Goal: Find specific page/section: Find specific page/section

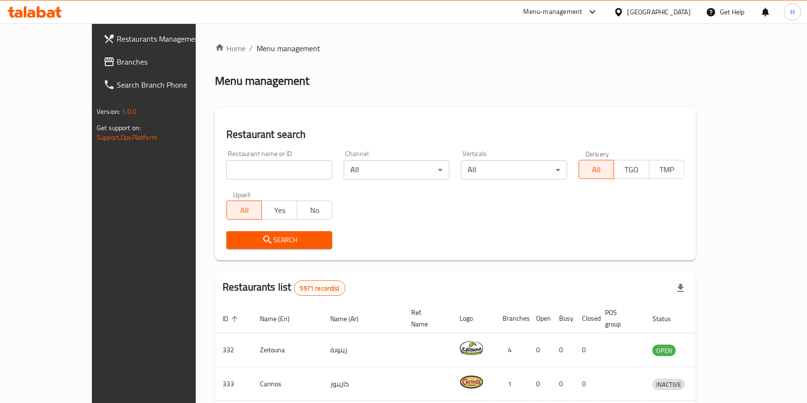
click at [250, 168] on input "search" at bounding box center [279, 169] width 106 height 19
type input "باب المرا"
click button "Search" at bounding box center [279, 240] width 106 height 18
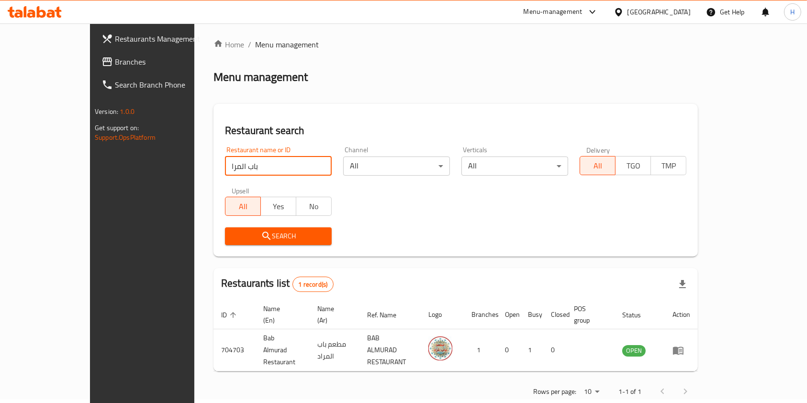
scroll to position [5, 0]
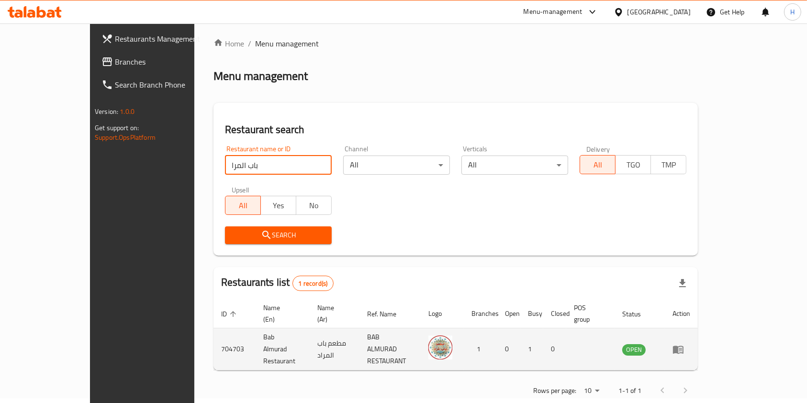
click at [684, 343] on icon "enhanced table" at bounding box center [677, 348] width 11 height 11
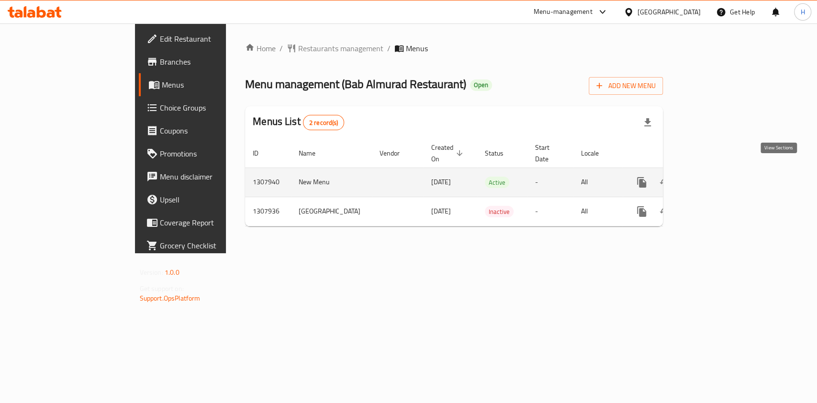
click at [716, 177] on icon "enhanced table" at bounding box center [710, 182] width 11 height 11
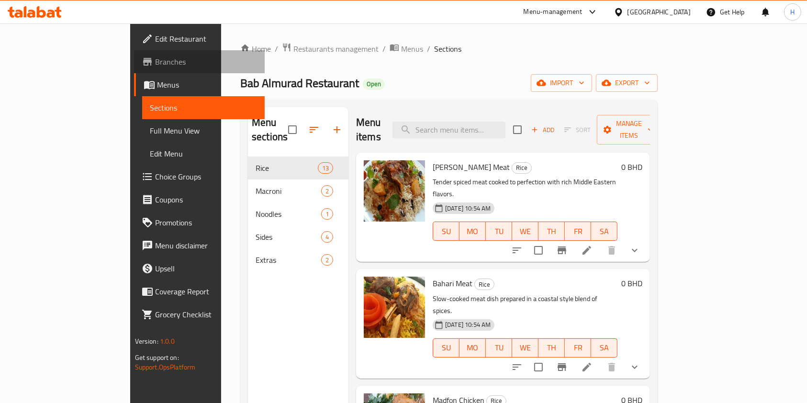
click at [155, 57] on span "Branches" at bounding box center [206, 61] width 102 height 11
